Goal: Transaction & Acquisition: Purchase product/service

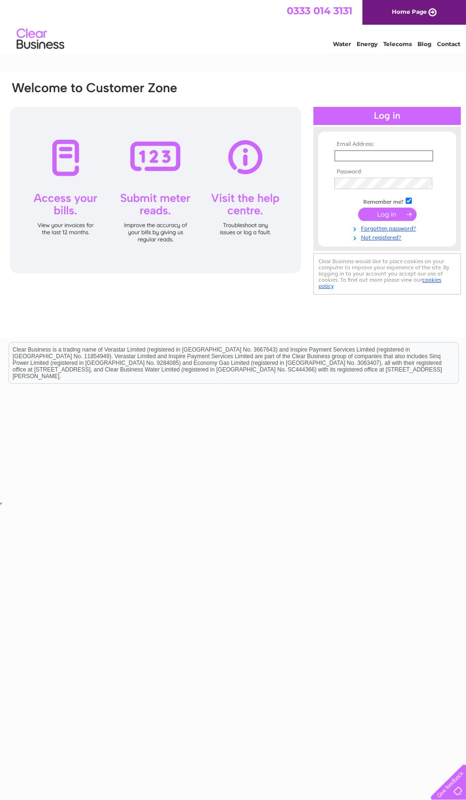
type input "feerun@hotmail.co.uk"
click at [387, 215] on input "submit" at bounding box center [387, 214] width 58 height 13
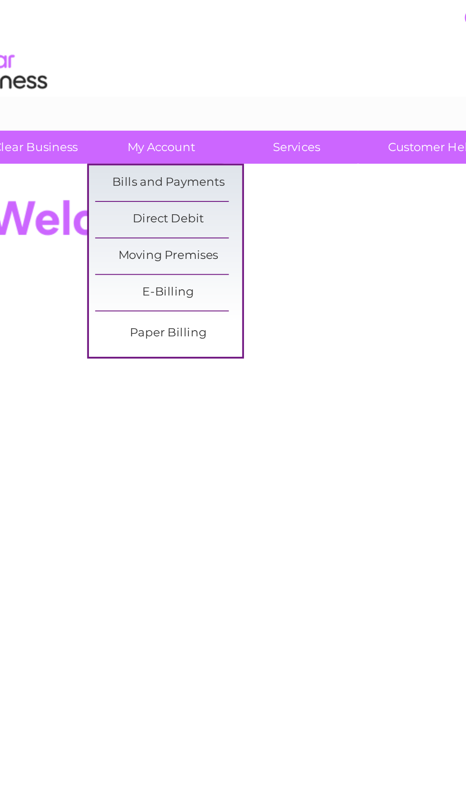
click at [103, 99] on link "Bills and Payments" at bounding box center [129, 99] width 78 height 19
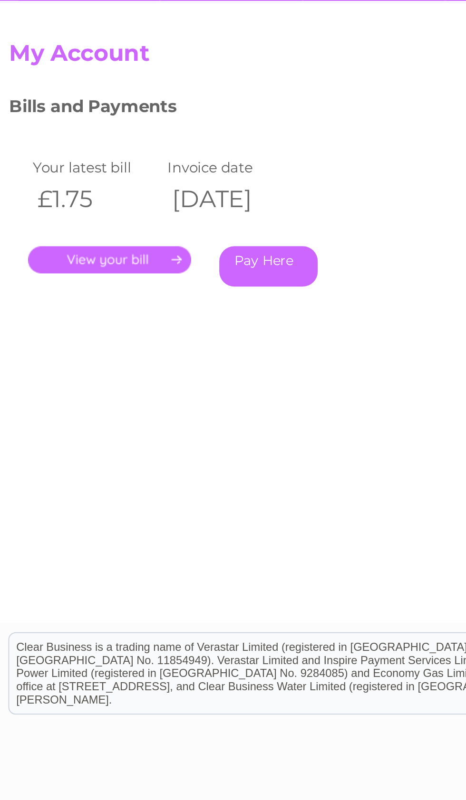
click at [61, 213] on link "." at bounding box center [60, 220] width 83 height 14
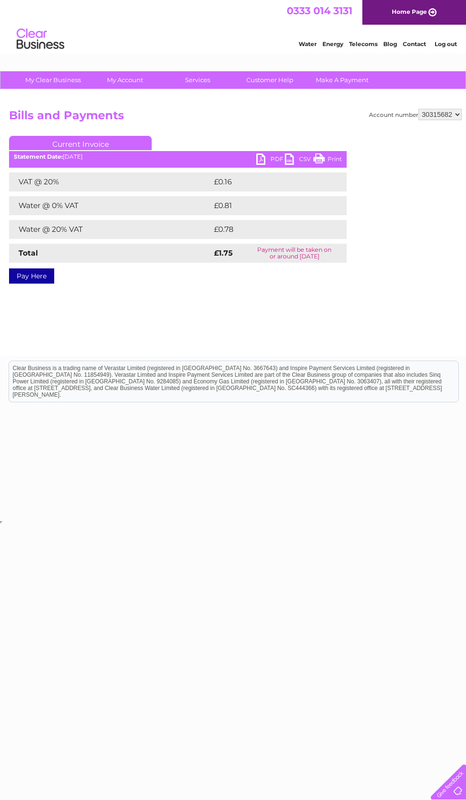
click at [258, 167] on link "PDF" at bounding box center [270, 161] width 29 height 14
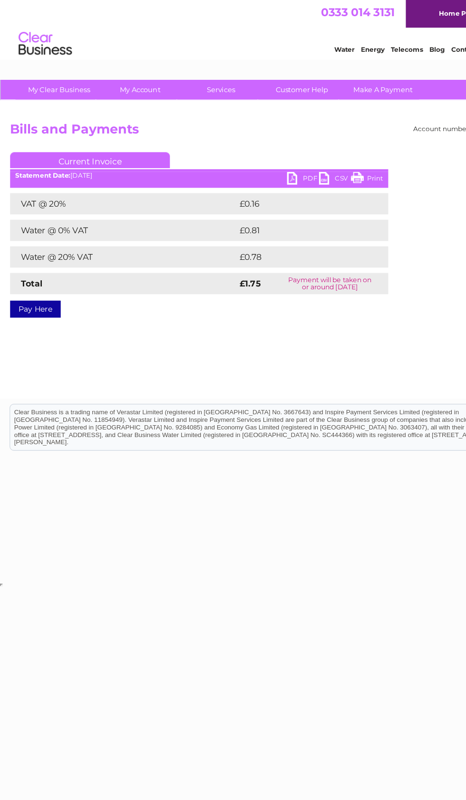
click at [36, 278] on link "Pay Here" at bounding box center [31, 276] width 45 height 15
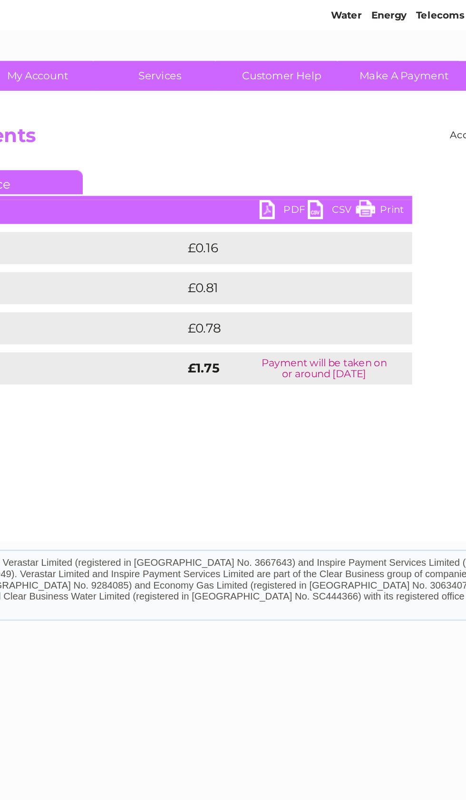
click at [256, 154] on link "PDF" at bounding box center [270, 161] width 29 height 14
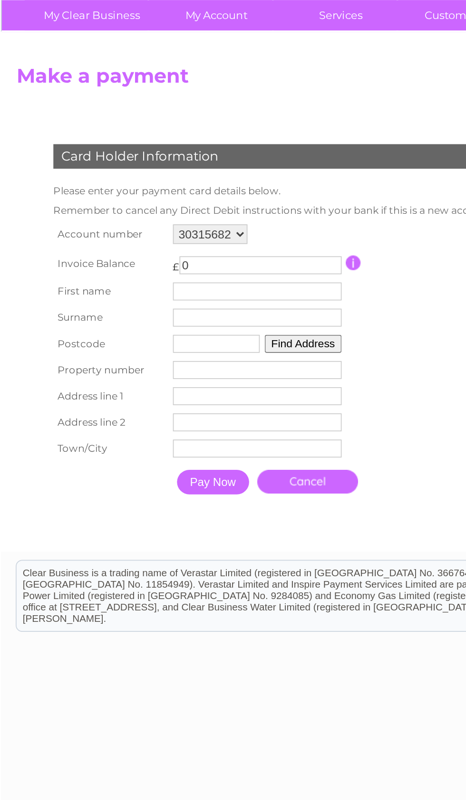
click at [115, 220] on input "0" at bounding box center [151, 225] width 94 height 10
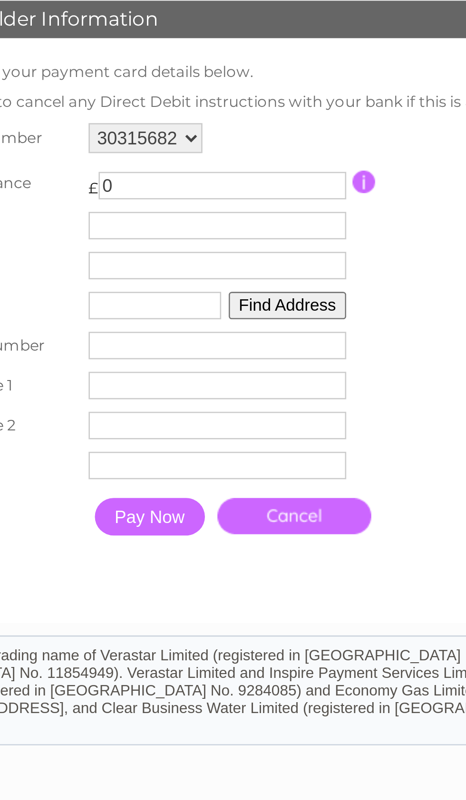
click at [200, 220] on input "button" at bounding box center [204, 224] width 9 height 9
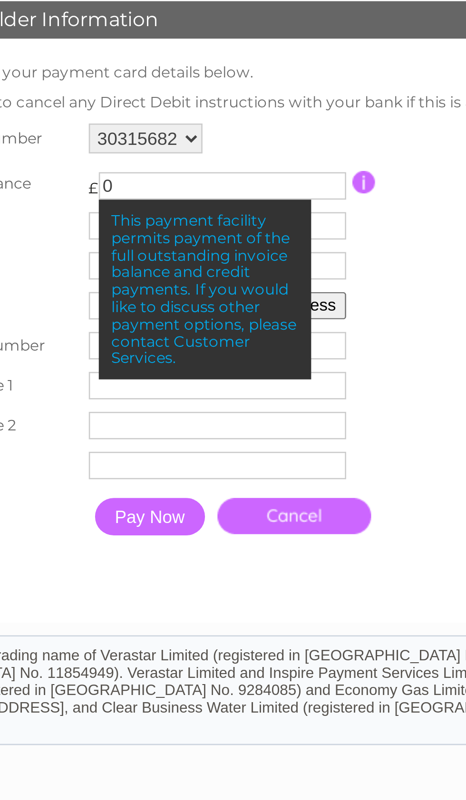
click at [174, 199] on table "Account number 30315682 Invoice Balance £ 0" at bounding box center [156, 281] width 257 height 164
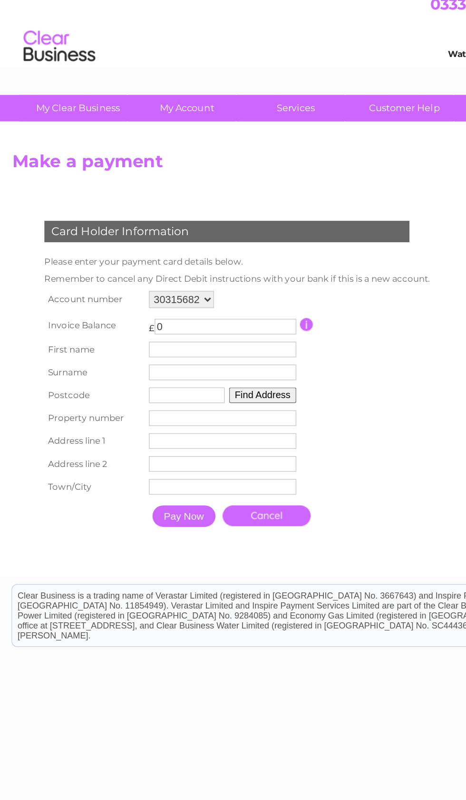
click at [127, 231] on input "0" at bounding box center [151, 225] width 94 height 10
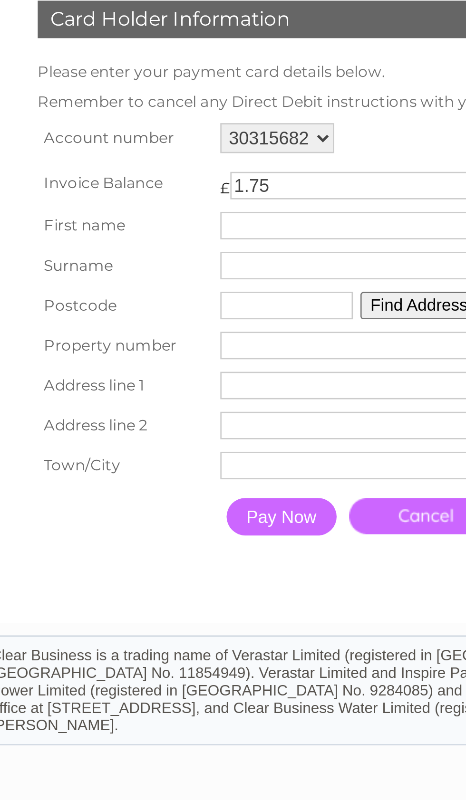
type input "1.75"
click at [133, 235] on input "text" at bounding box center [149, 240] width 98 height 10
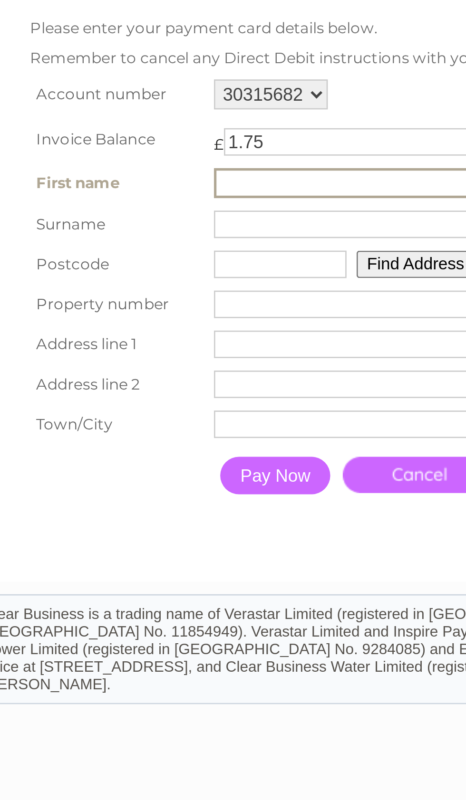
click at [112, 282] on input "number" at bounding box center [149, 287] width 98 height 10
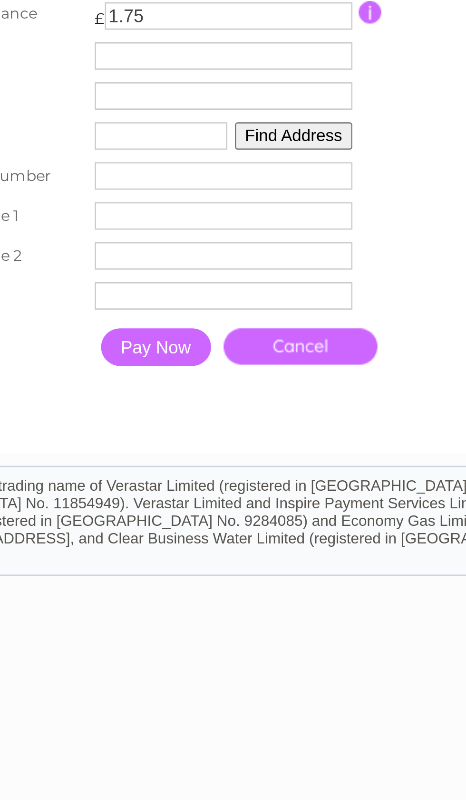
type input "1"
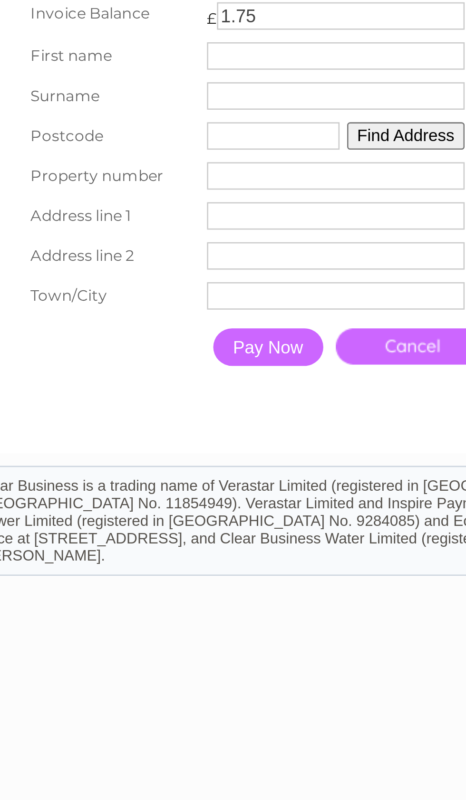
click at [122, 311] on input "text" at bounding box center [149, 316] width 98 height 10
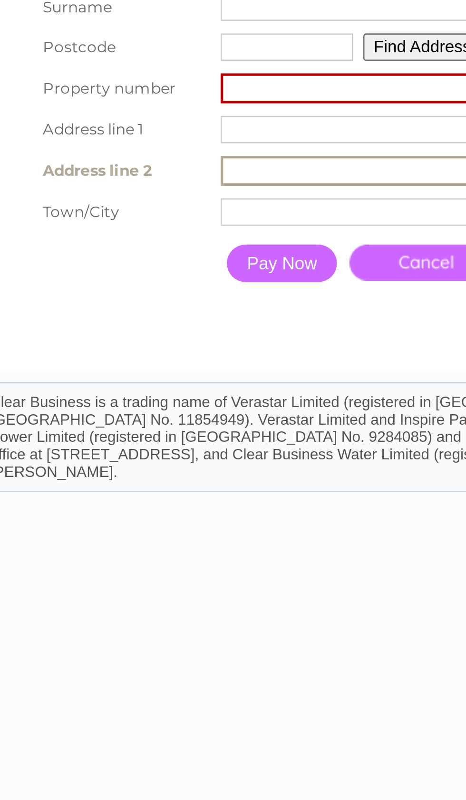
click at [135, 281] on input "number" at bounding box center [149, 286] width 99 height 11
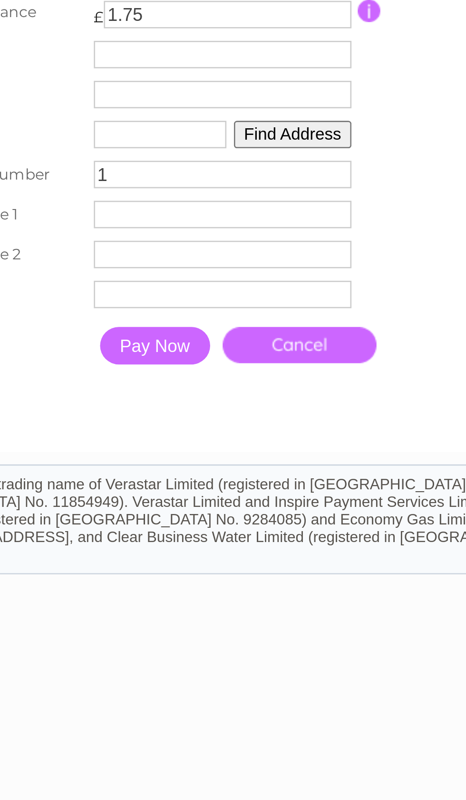
type input "1"
click at [100, 296] on input "text" at bounding box center [149, 301] width 98 height 10
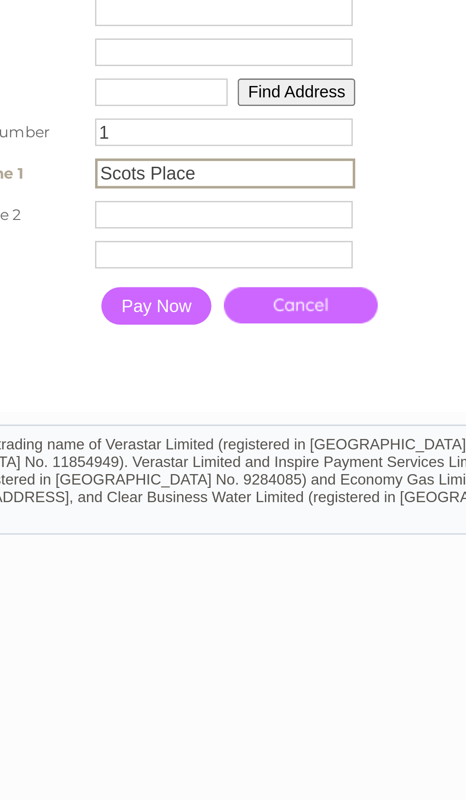
type input "Scots Place"
click at [100, 312] on input "text" at bounding box center [149, 317] width 98 height 10
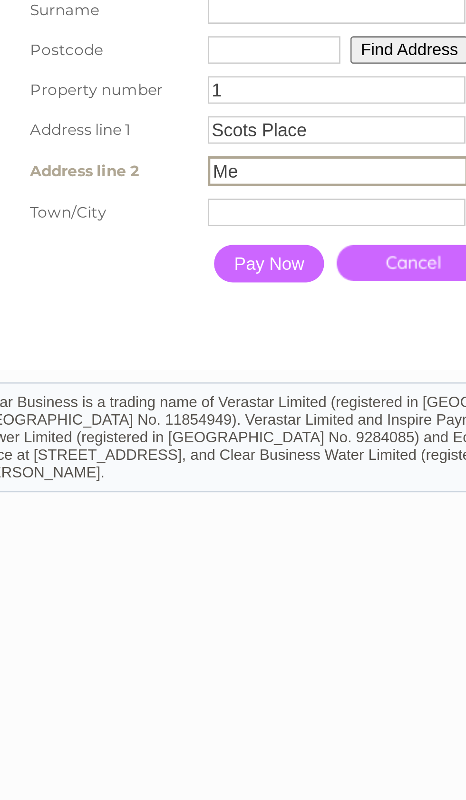
type input "M"
click at [116, 327] on input "text" at bounding box center [149, 332] width 98 height 10
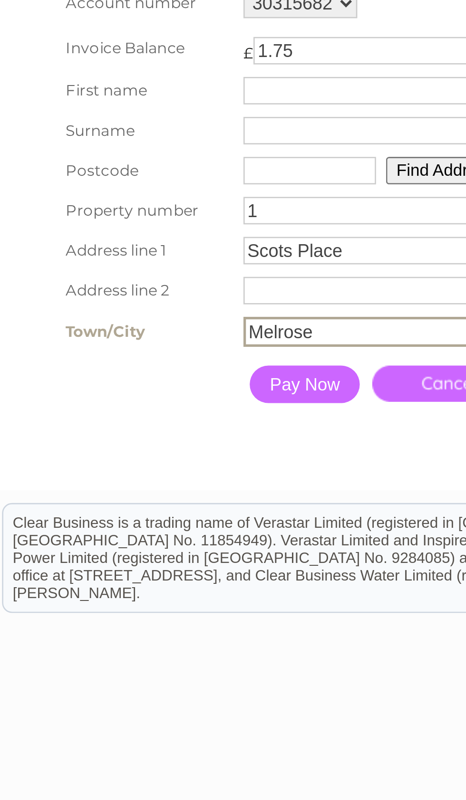
type input "Melrose"
click at [121, 250] on input "text" at bounding box center [149, 255] width 98 height 10
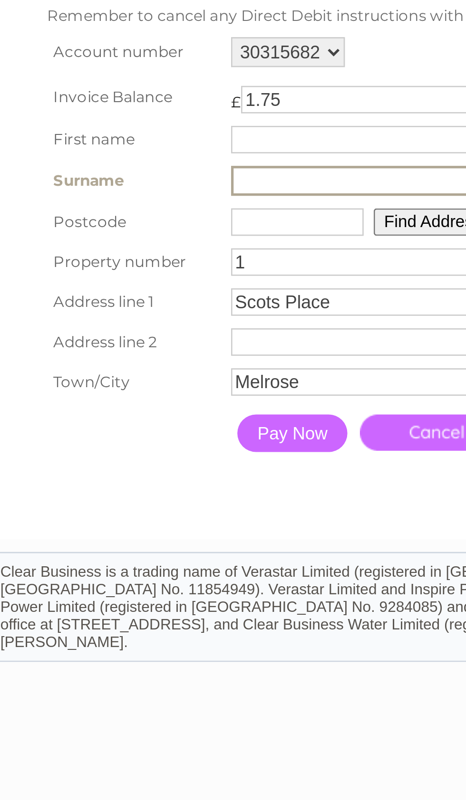
click at [113, 267] on input "text" at bounding box center [125, 272] width 50 height 10
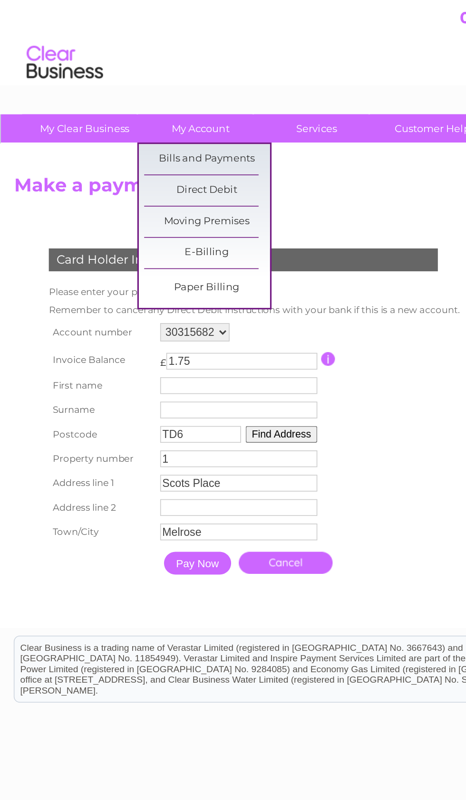
type input "TD6"
click at [154, 97] on link "Bills and Payments" at bounding box center [129, 99] width 78 height 19
click at [268, 342] on table "Account number 30315682 Invoice Balance £ 1.75 First name Surname Postcode" at bounding box center [156, 281] width 257 height 164
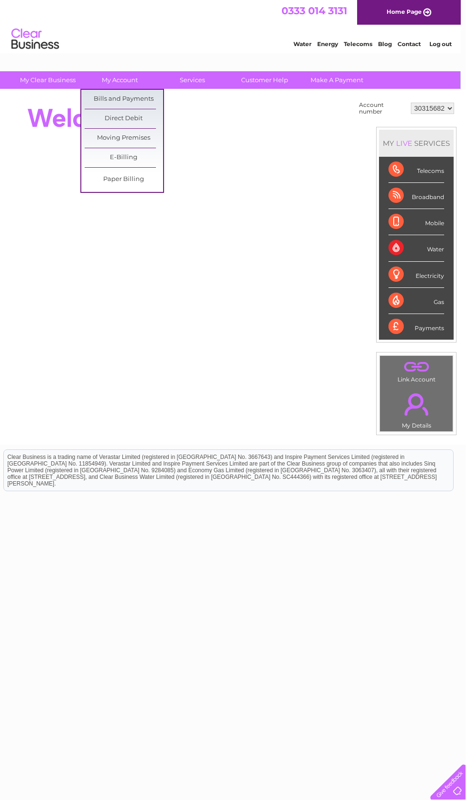
scroll to position [0, 4]
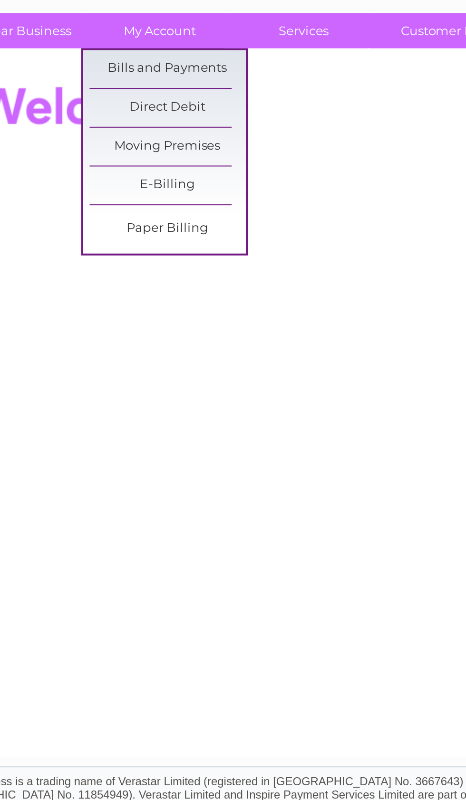
click at [105, 90] on link "Bills and Payments" at bounding box center [125, 99] width 78 height 19
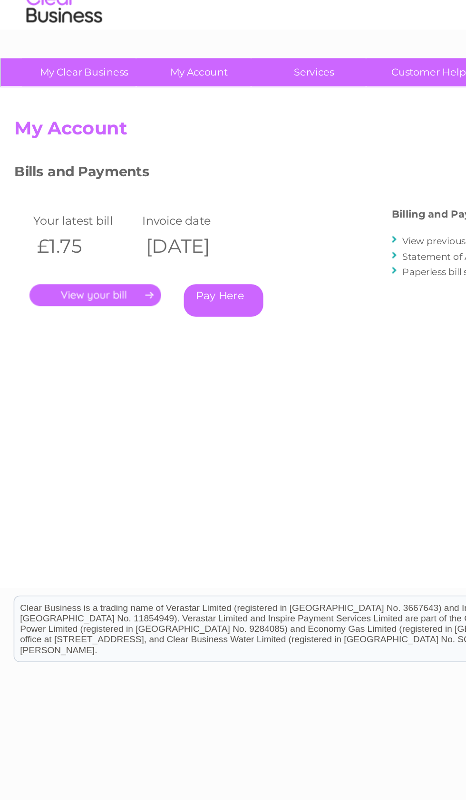
click at [60, 213] on link "." at bounding box center [60, 220] width 83 height 14
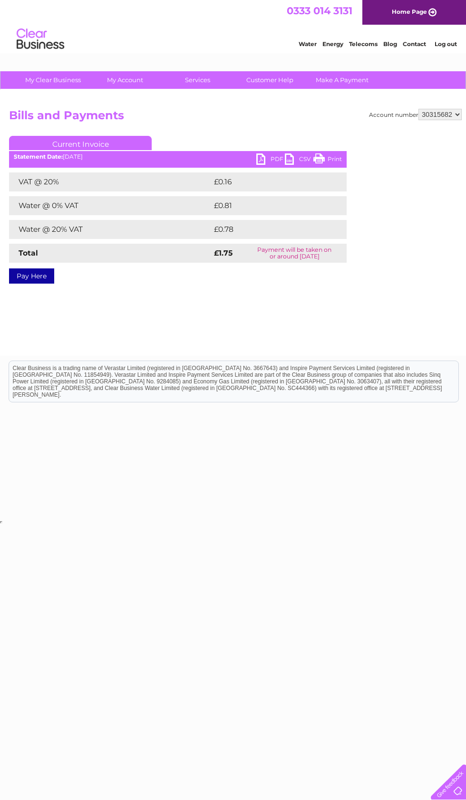
click at [264, 166] on link "PDF" at bounding box center [270, 161] width 29 height 14
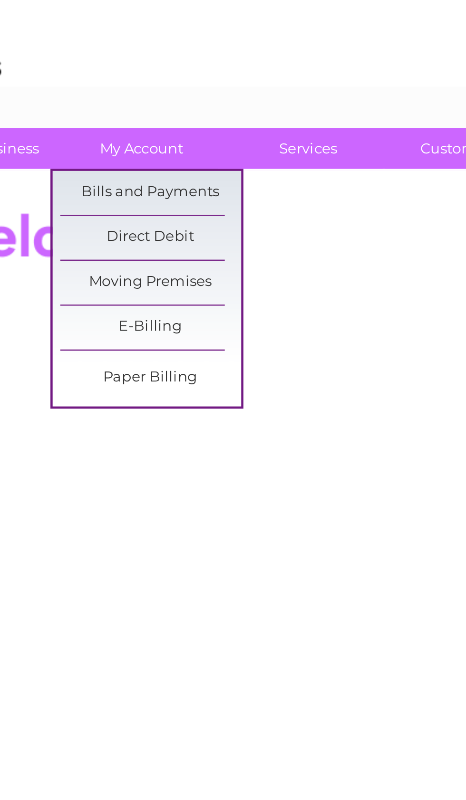
click at [90, 90] on link "Bills and Payments" at bounding box center [129, 99] width 78 height 19
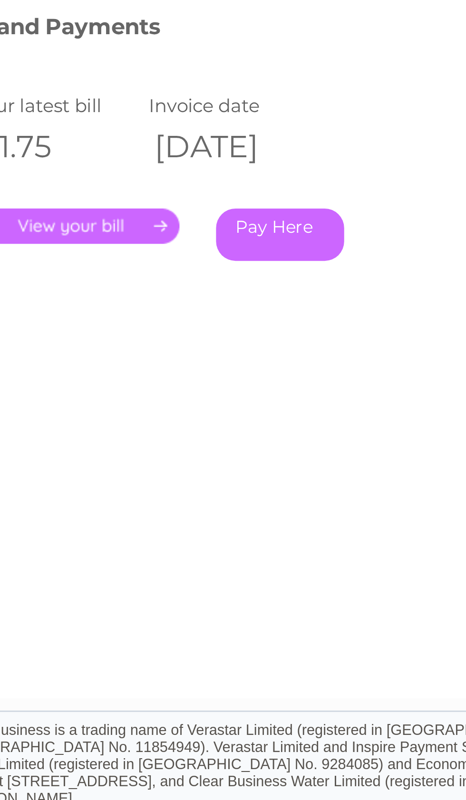
click at [33, 213] on link "." at bounding box center [60, 220] width 83 height 14
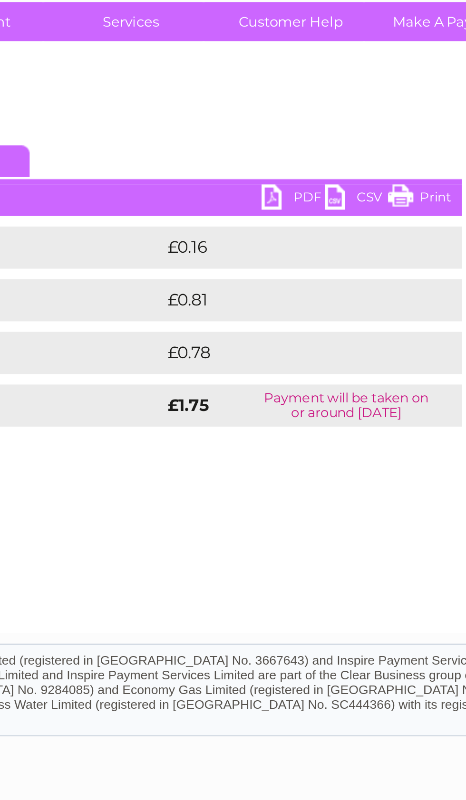
click at [256, 154] on link "PDF" at bounding box center [270, 161] width 29 height 14
